Goal: Task Accomplishment & Management: Use online tool/utility

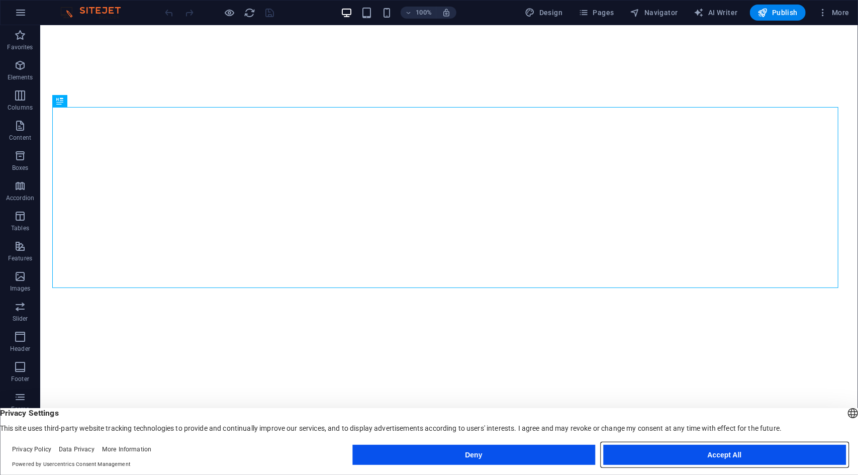
click at [694, 456] on button "Accept All" at bounding box center [725, 455] width 243 height 20
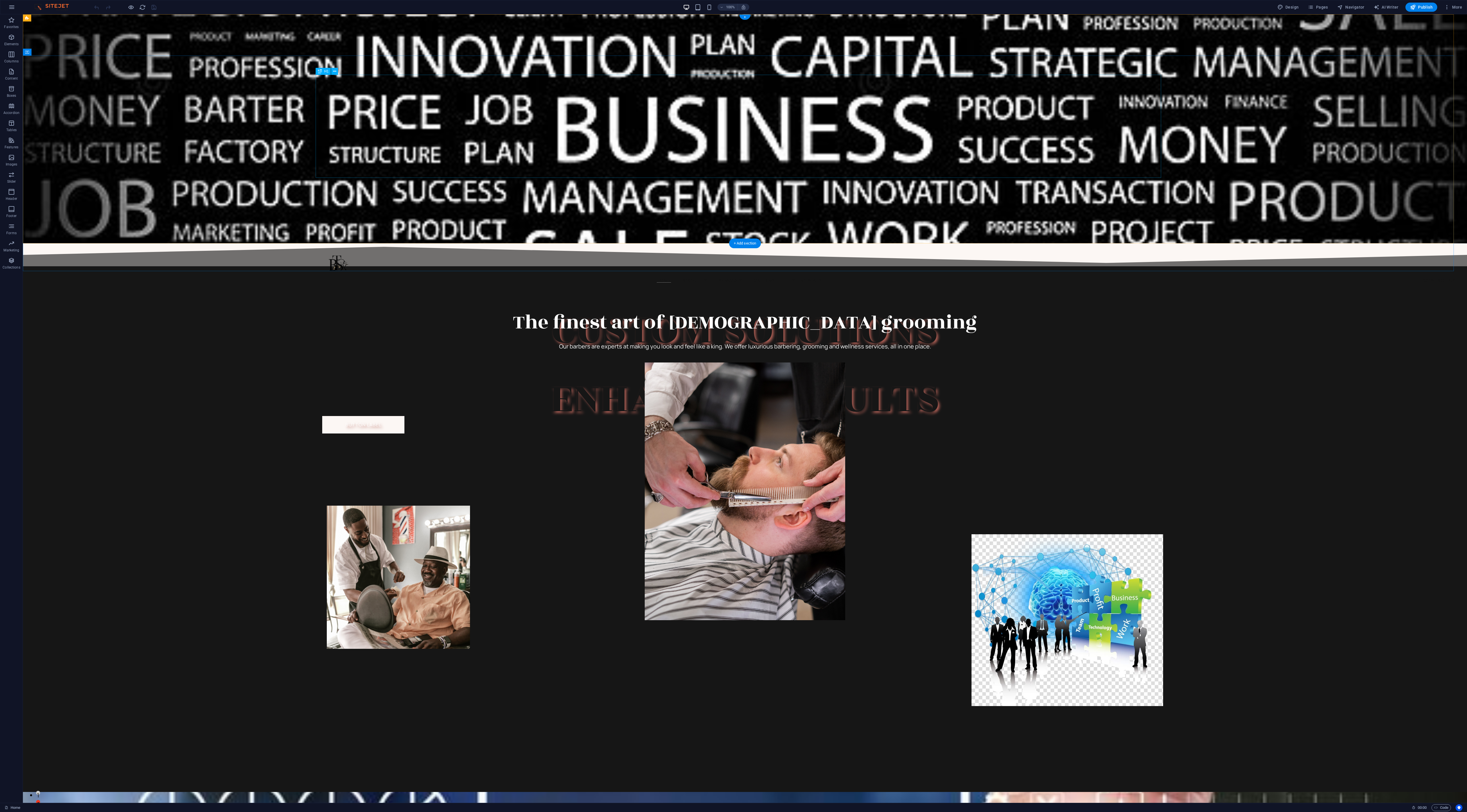
click at [489, 270] on div "Custom solutions - Enhanced Results" at bounding box center [745, 364] width 846 height 103
click at [489, 270] on div "The finest art of [DEMOGRAPHIC_DATA] grooming Our barbers are experts at making…" at bounding box center [745, 529] width 1444 height 526
click at [240, 270] on div "Custom solutions - Enhanced Results Button label Book Now" at bounding box center [745, 401] width 1444 height 215
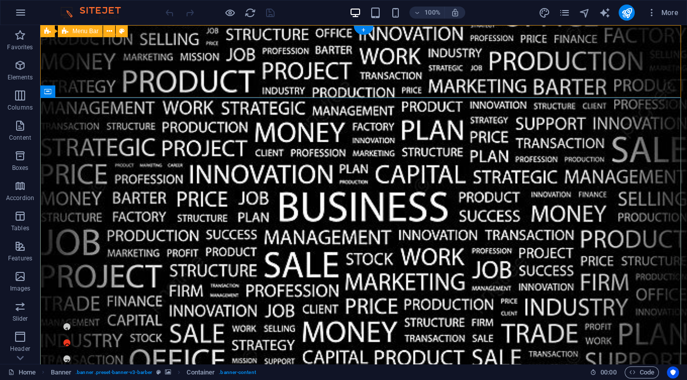
scroll to position [188, 0]
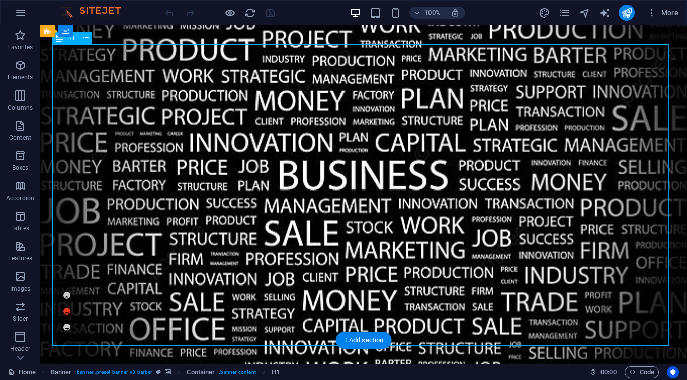
scroll to position [0, 0]
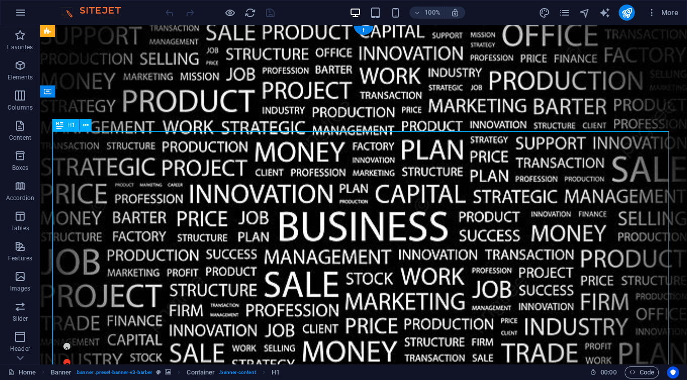
click at [22, 14] on icon "button" at bounding box center [21, 13] width 12 height 12
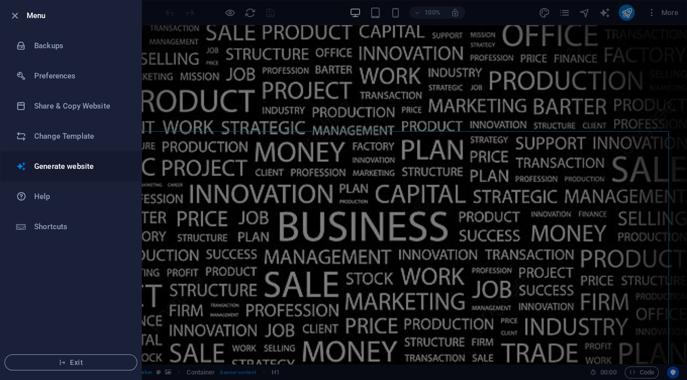
click at [82, 167] on h6 "Generate website" at bounding box center [80, 166] width 93 height 12
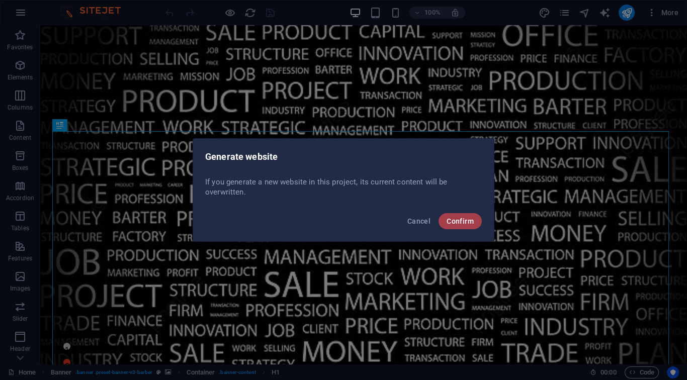
click at [457, 213] on button "Confirm" at bounding box center [460, 221] width 43 height 16
